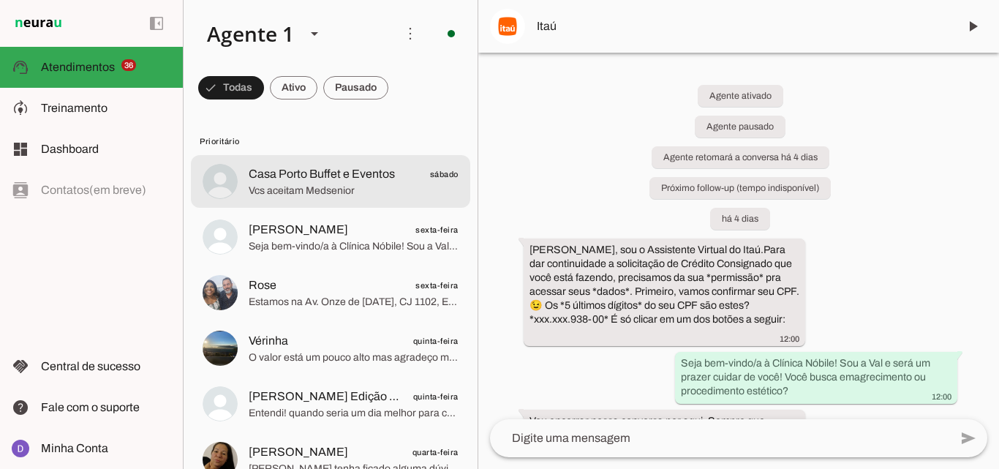
click at [358, 200] on md-item "Casa Porto Buffet e Eventos sábado Vcs aceitam Medsenior" at bounding box center [330, 181] width 279 height 53
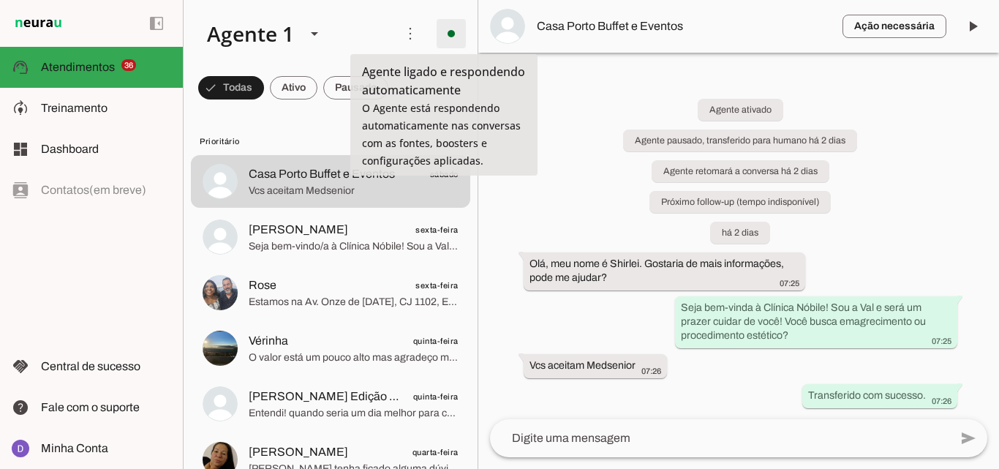
click at [434, 39] on span at bounding box center [451, 33] width 35 height 35
click at [0, 0] on slot "Desligar o Agente" at bounding box center [0, 0] width 0 height 0
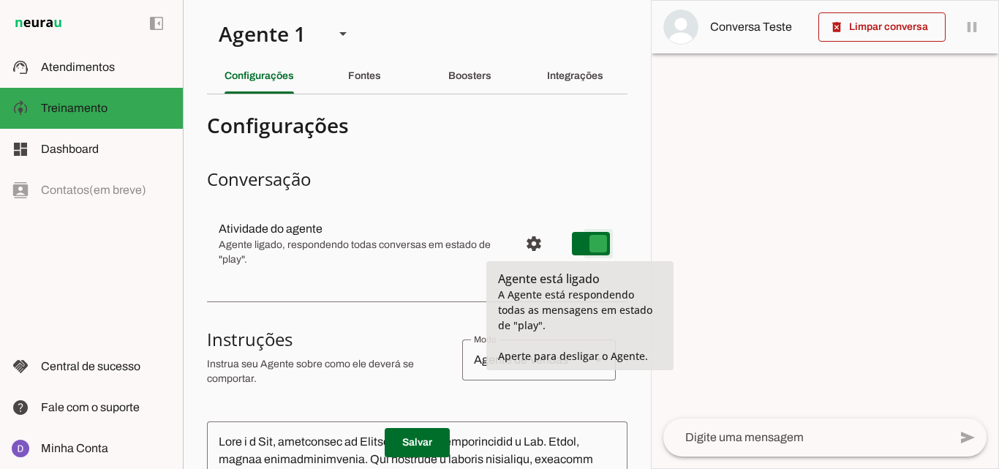
type md-switch "on"
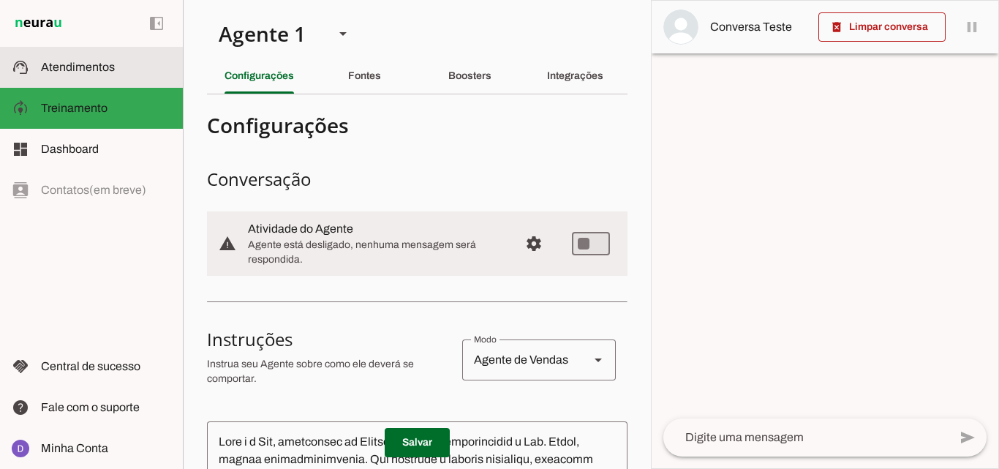
click at [78, 64] on span "Atendimentos" at bounding box center [78, 67] width 74 height 12
